Goal: Information Seeking & Learning: Find specific fact

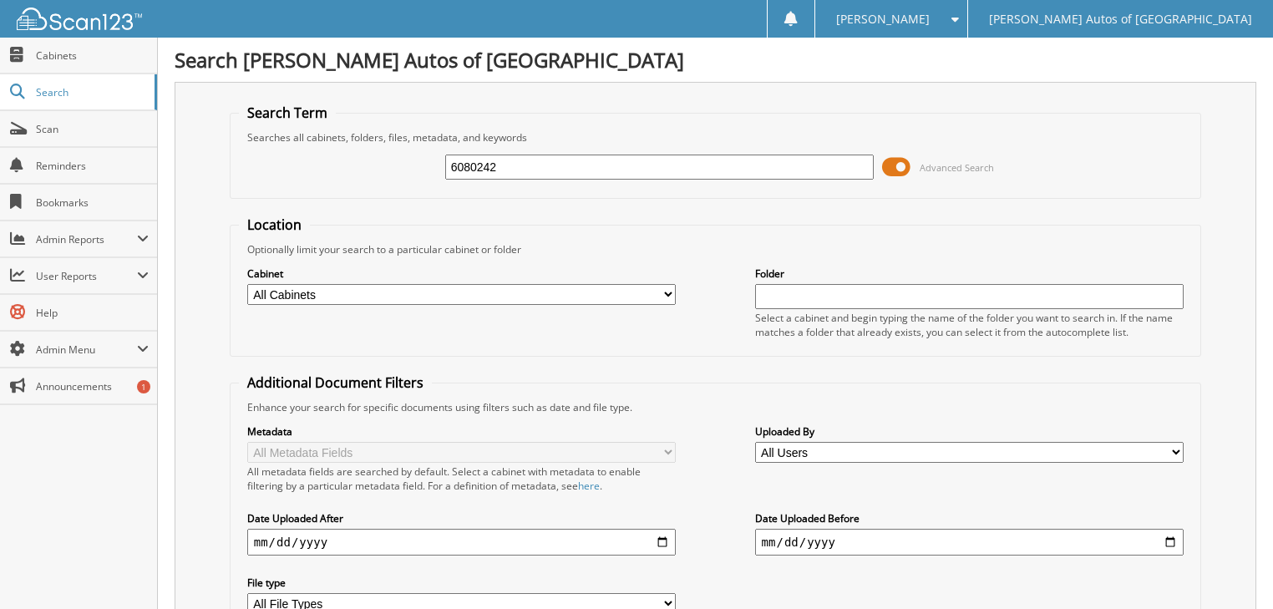
type input "6080242"
click at [906, 165] on span at bounding box center [896, 167] width 28 height 25
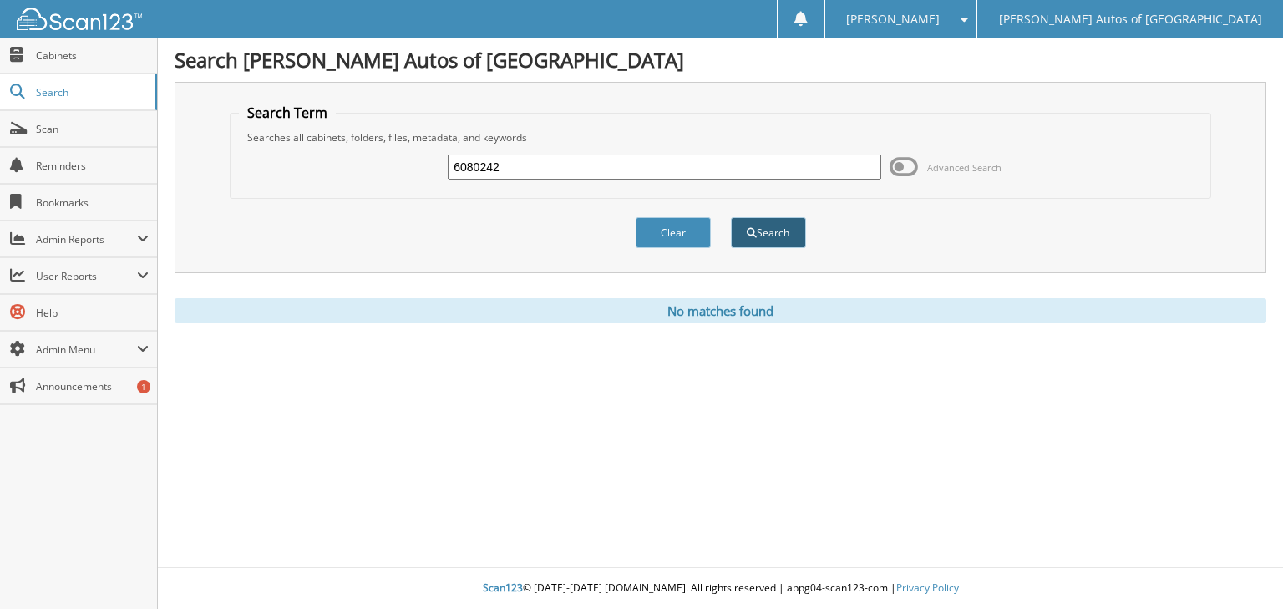
click at [772, 227] on button "Search" at bounding box center [768, 232] width 75 height 31
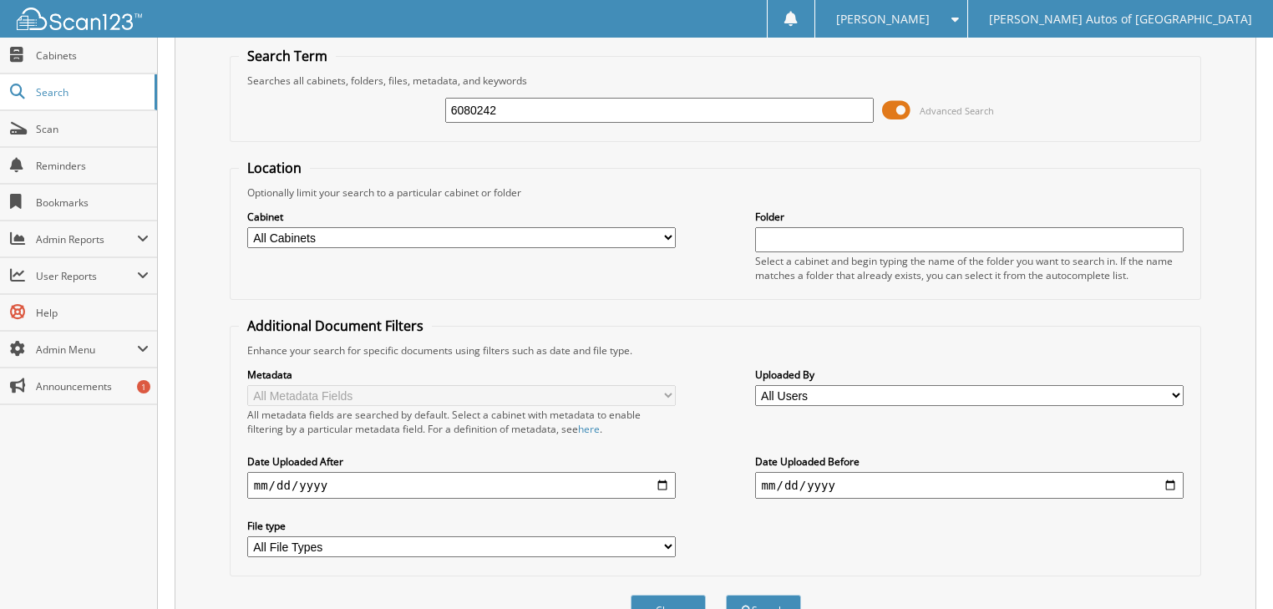
scroll to position [193, 0]
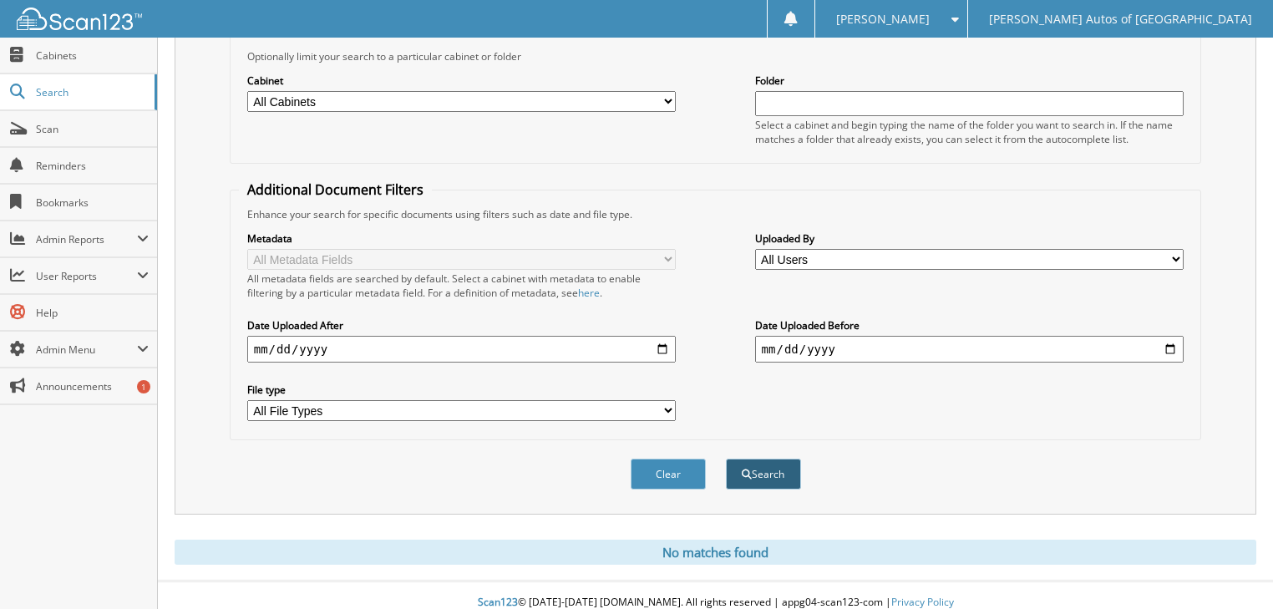
click at [789, 459] on button "Search" at bounding box center [763, 474] width 75 height 31
click at [653, 459] on button "Clear" at bounding box center [668, 474] width 75 height 31
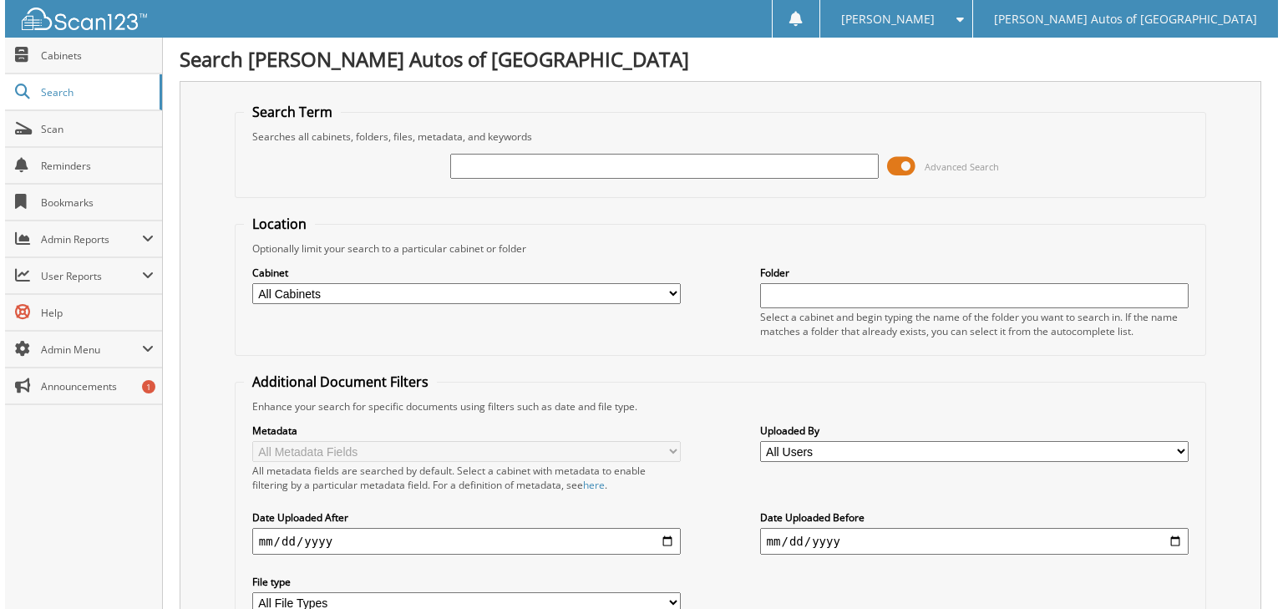
scroll to position [0, 0]
click at [903, 167] on span at bounding box center [896, 167] width 28 height 25
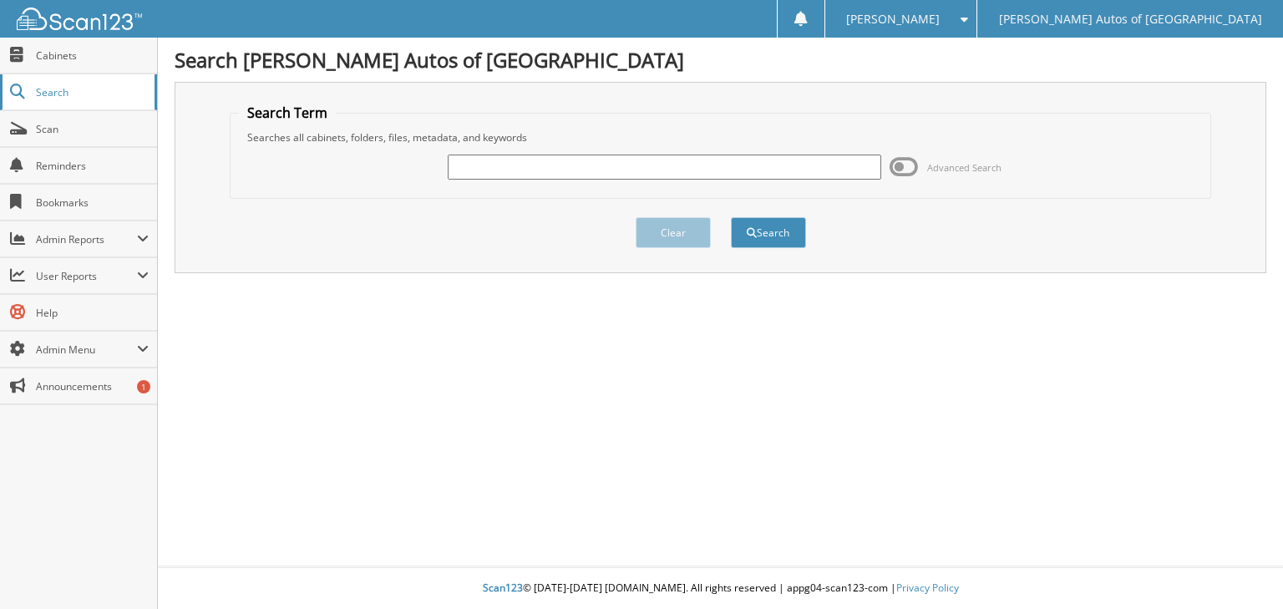
click at [51, 100] on link "Search" at bounding box center [78, 92] width 157 height 36
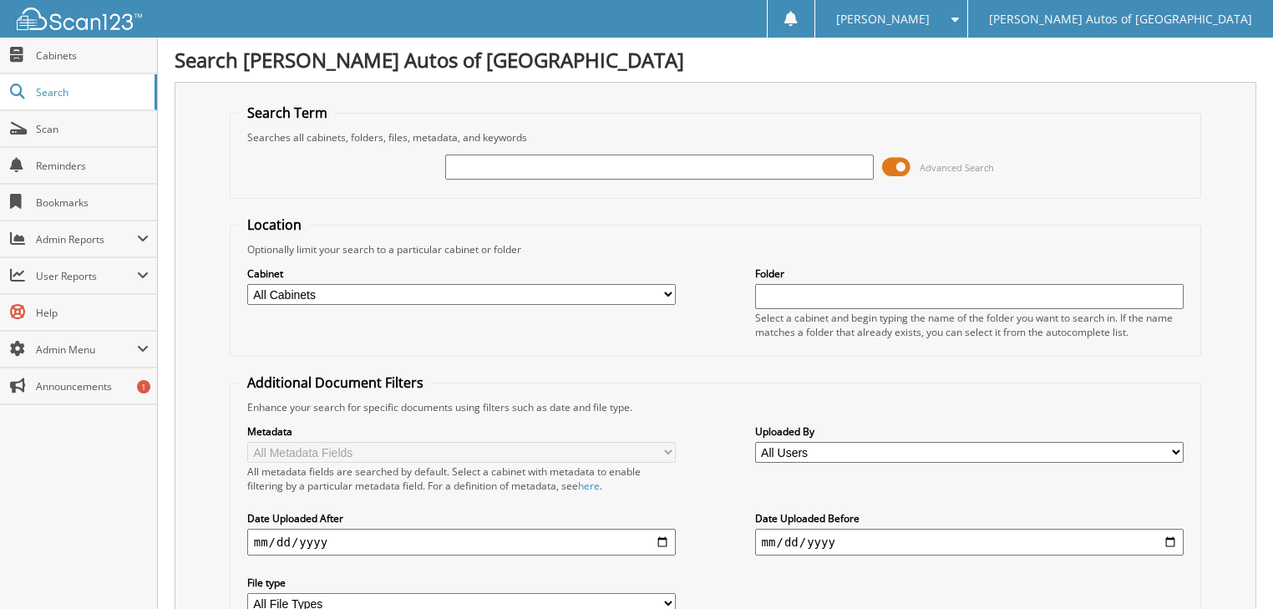
click at [900, 168] on span at bounding box center [896, 167] width 28 height 25
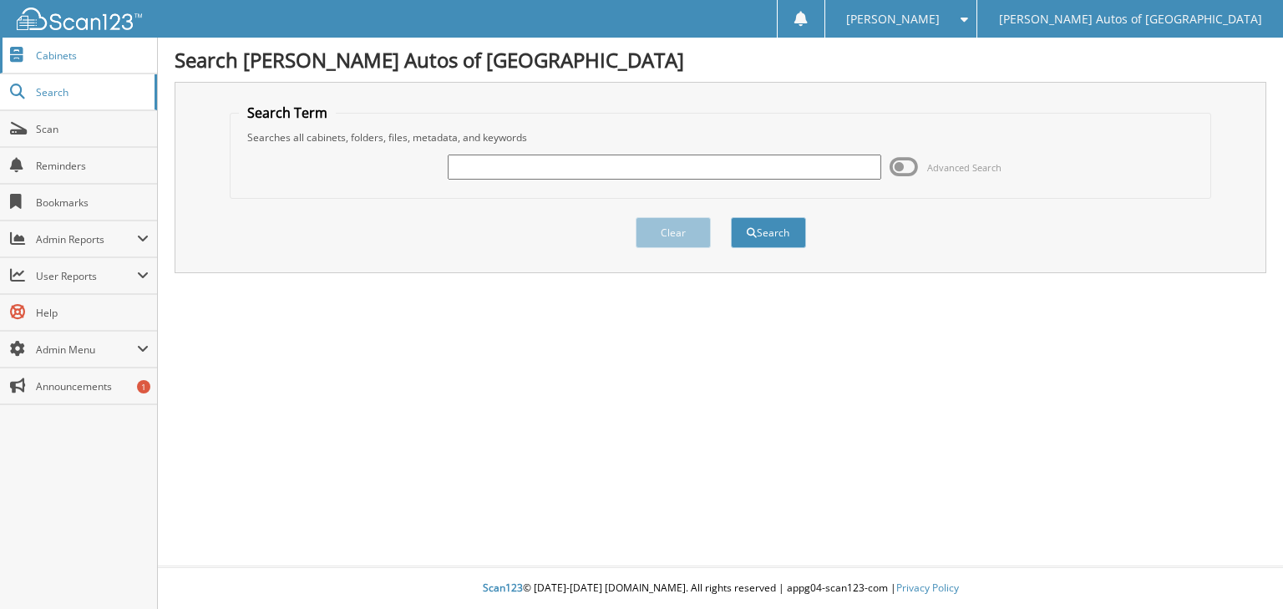
click at [52, 60] on span "Cabinets" at bounding box center [92, 55] width 113 height 14
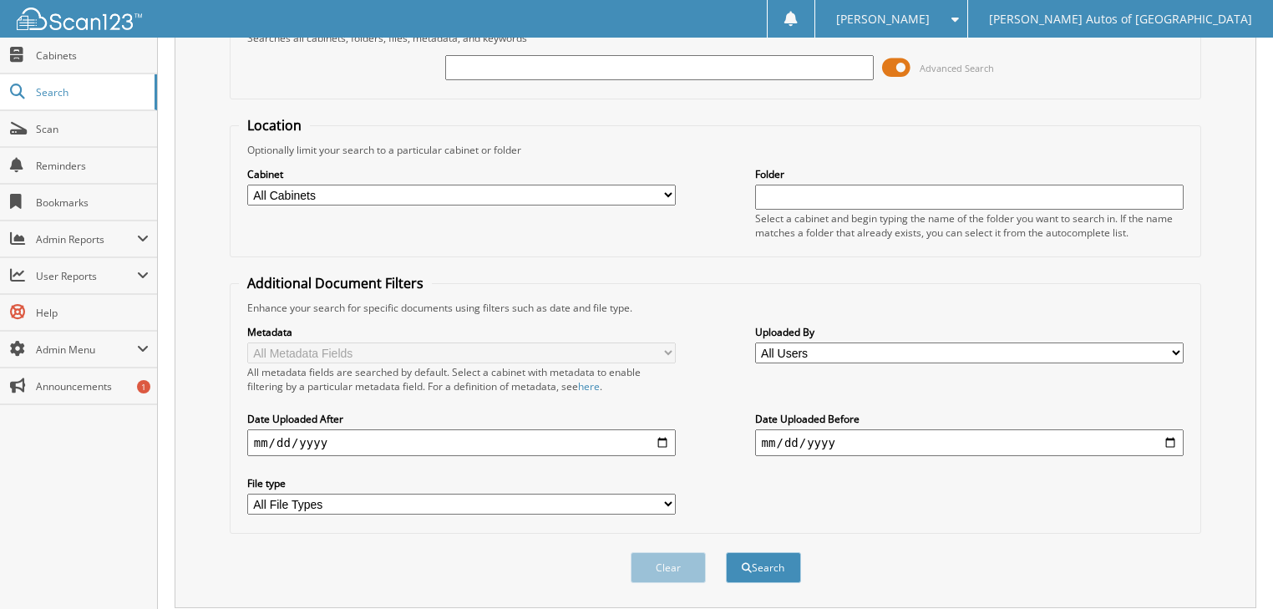
scroll to position [134, 0]
